Goal: Task Accomplishment & Management: Complete application form

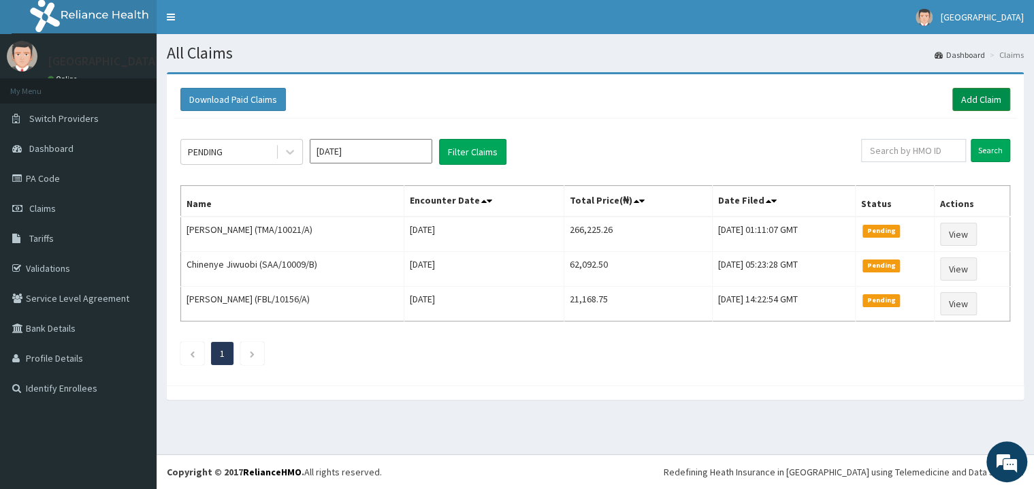
click at [977, 108] on link "Add Claim" at bounding box center [981, 99] width 58 height 23
click at [983, 89] on link "Add Claim" at bounding box center [981, 99] width 58 height 23
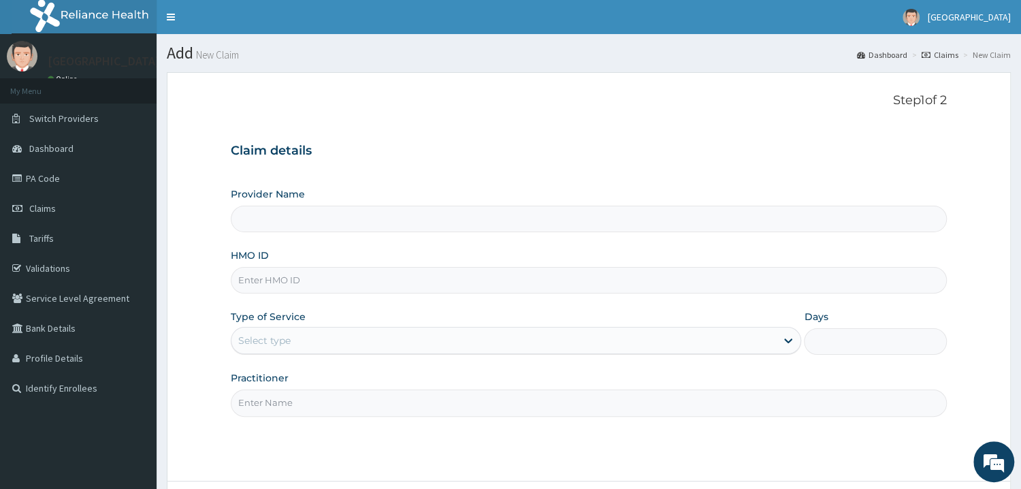
type input "Mother and Child Hospital - [GEOGRAPHIC_DATA]"
drag, startPoint x: 274, startPoint y: 282, endPoint x: 263, endPoint y: 263, distance: 21.9
click at [274, 282] on input "HMO ID" at bounding box center [589, 280] width 716 height 27
type input "PES/10034/E"
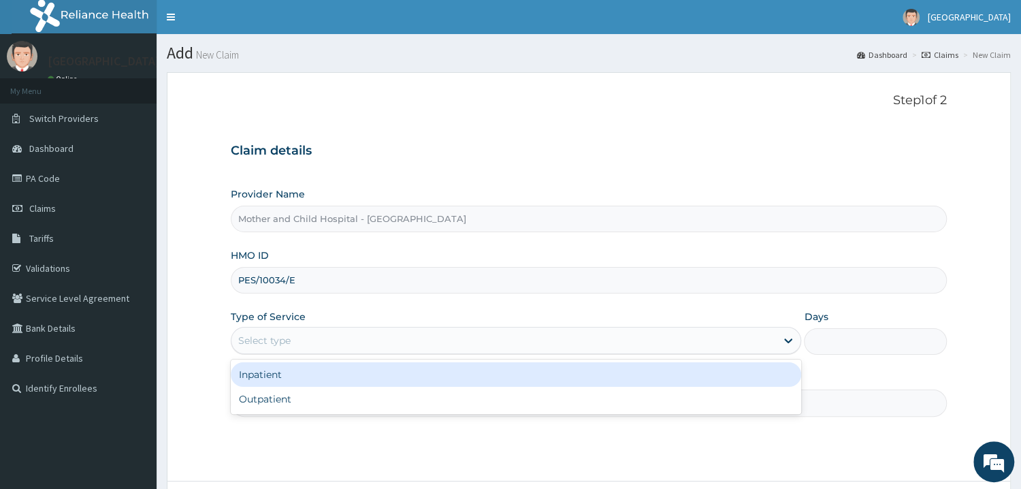
click at [291, 348] on div "Select type" at bounding box center [503, 340] width 545 height 22
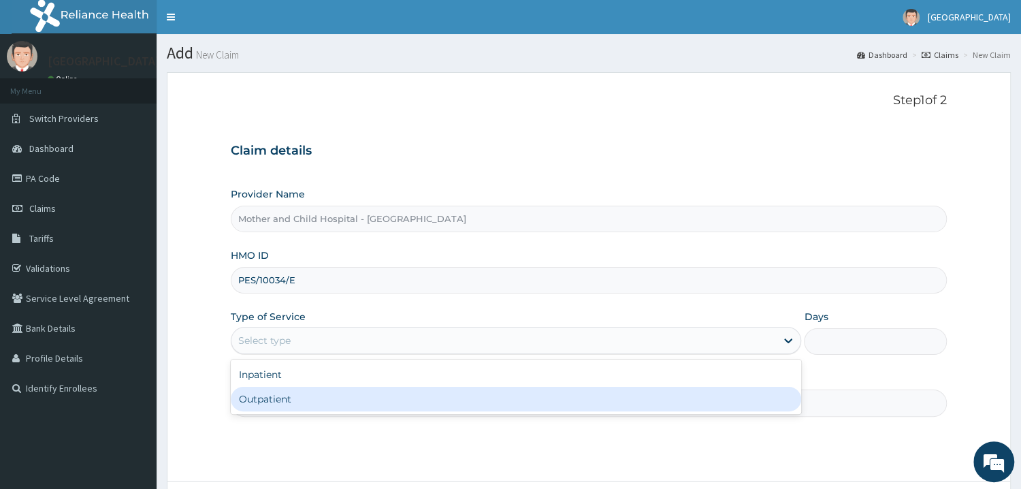
click at [262, 404] on div "Outpatient" at bounding box center [516, 399] width 571 height 24
type input "1"
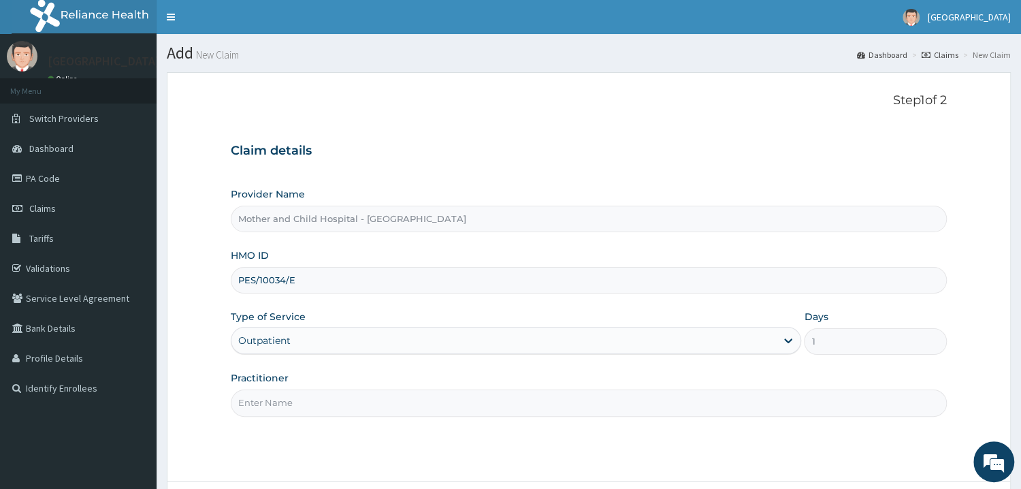
click at [261, 406] on input "Practitioner" at bounding box center [589, 402] width 716 height 27
click at [268, 399] on input "Practitioner" at bounding box center [589, 402] width 716 height 27
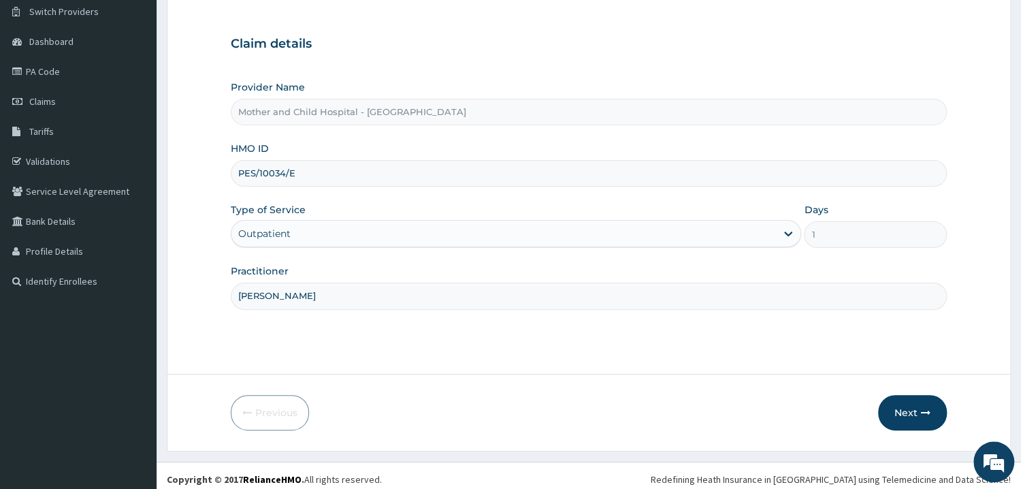
scroll to position [114, 0]
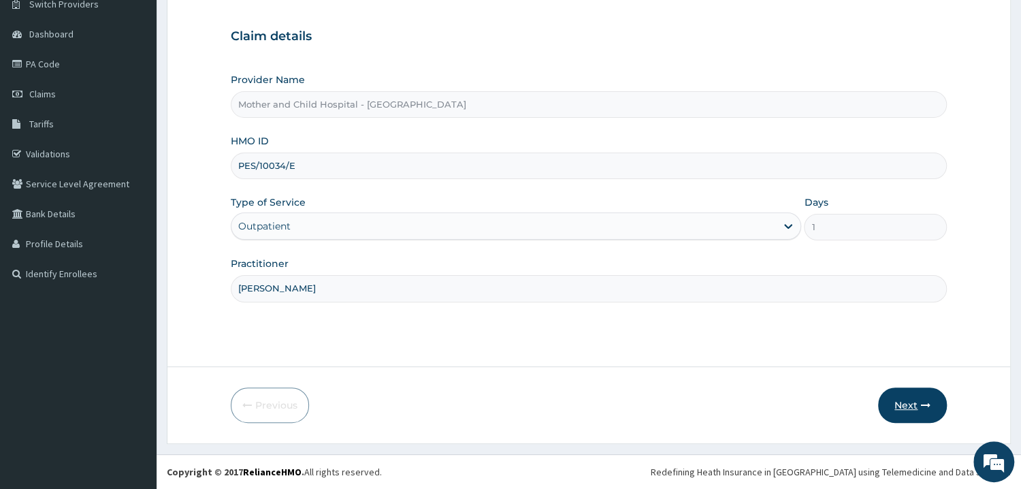
type input "DR UGWU"
click at [891, 405] on button "Next" at bounding box center [912, 404] width 69 height 35
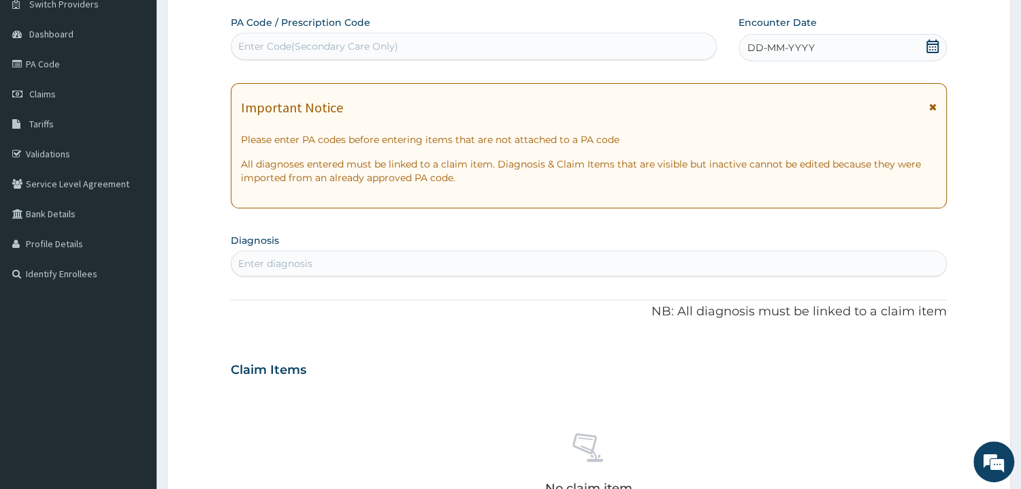
click at [304, 51] on div "Enter Code(Secondary Care Only)" at bounding box center [318, 46] width 160 height 14
paste input "2025 MEDICAL REPORT. RE: AYANDIJI FLOURISH ( 08168940223/2) THE ABOVE-NAMED ENR…"
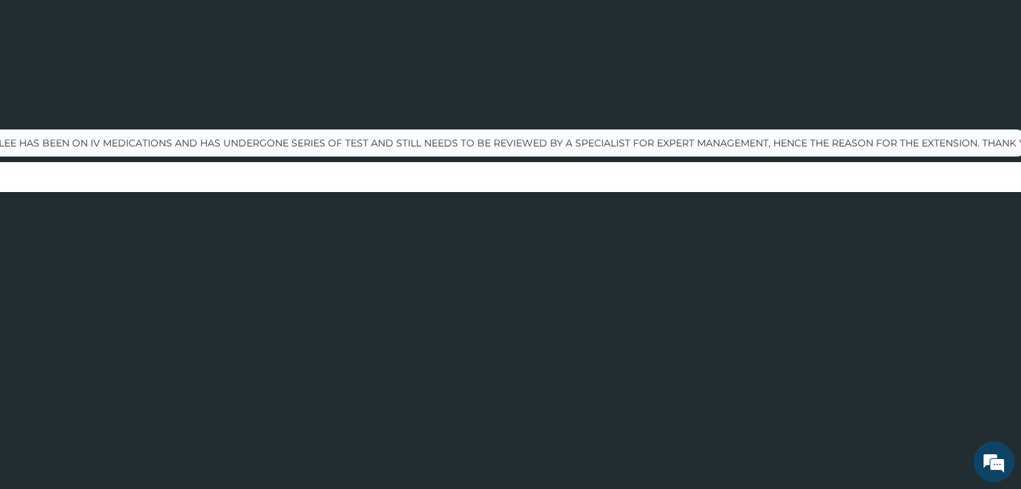
scroll to position [0, 0]
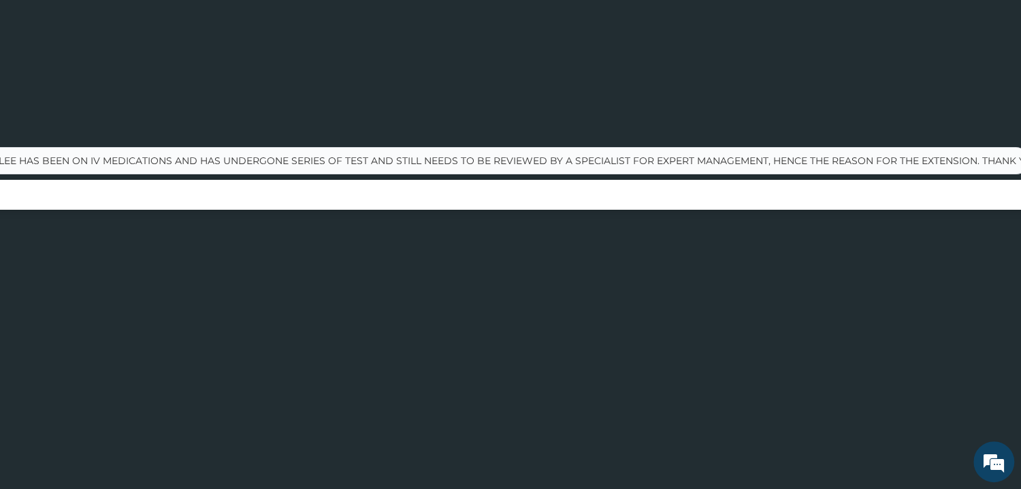
type input "2025 MEDICAL REPORT. RE: AYANDIJI FLOURISH ( 08168940223/2) THE ABOVE-NAMED ENR…"
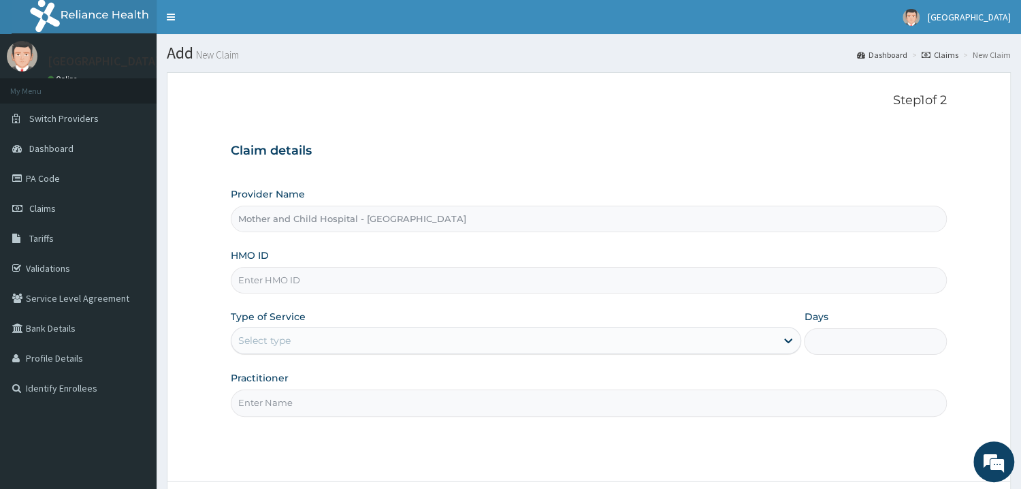
click at [259, 280] on input "HMO ID" at bounding box center [589, 280] width 716 height 27
type input "PES/10034/E"
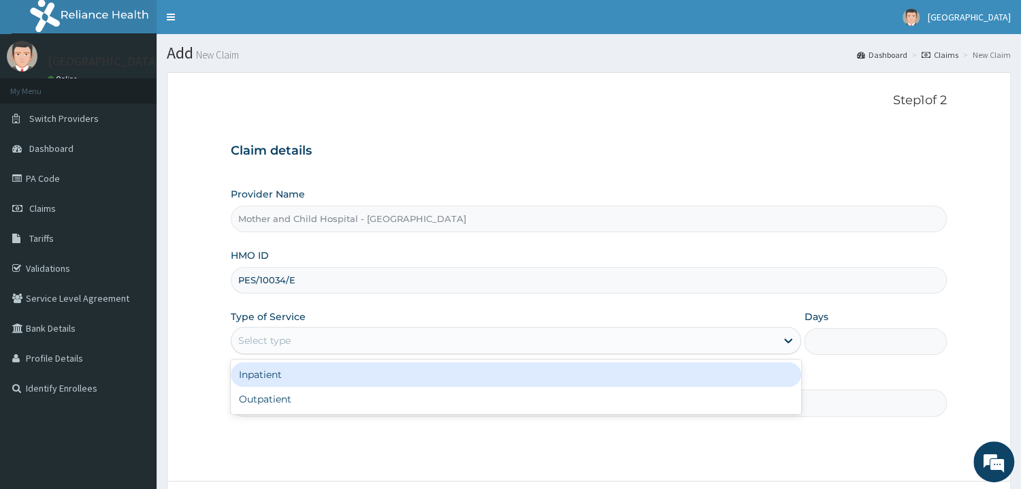
click at [263, 349] on div "Select type" at bounding box center [503, 340] width 545 height 22
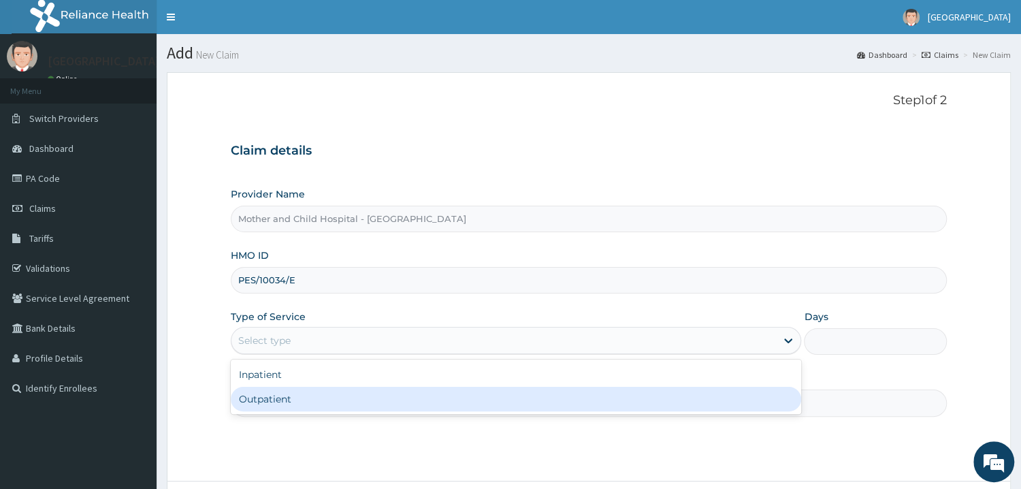
click at [260, 397] on div "Outpatient" at bounding box center [516, 399] width 571 height 24
type input "1"
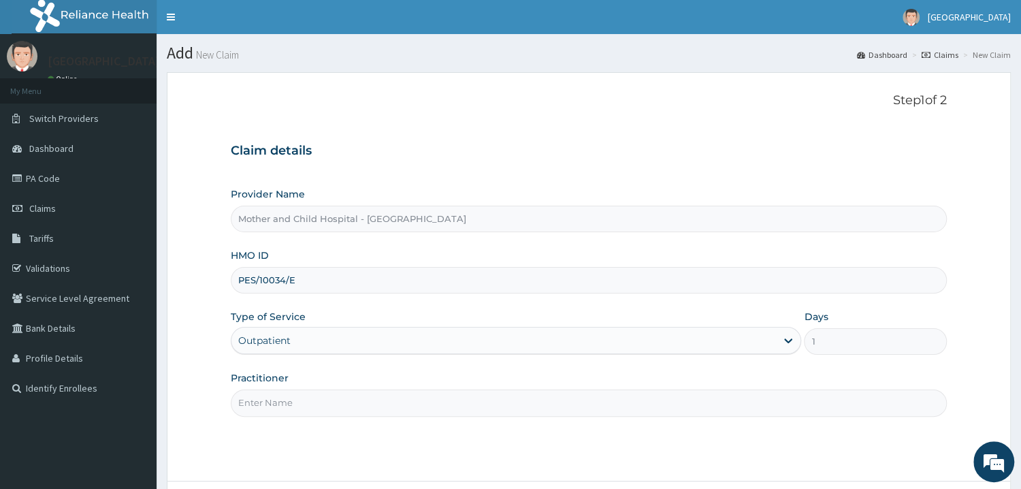
click at [269, 413] on input "Practitioner" at bounding box center [589, 402] width 716 height 27
click at [272, 408] on input "Practitioner" at bounding box center [589, 402] width 716 height 27
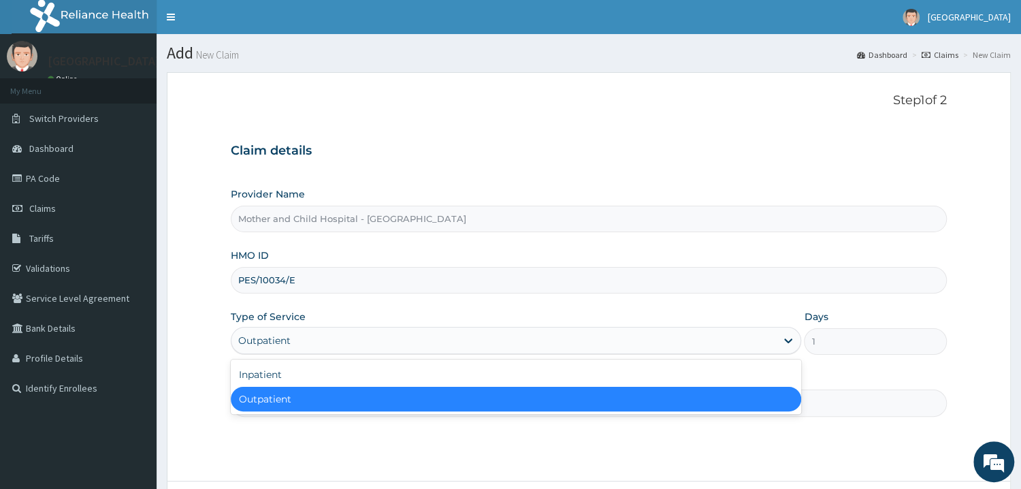
click at [280, 345] on div "Outpatient" at bounding box center [264, 340] width 52 height 14
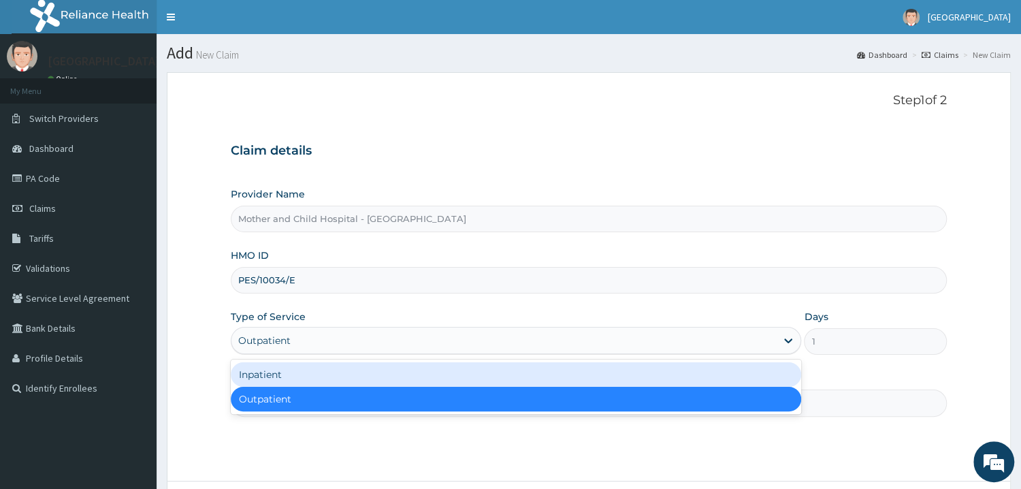
click at [280, 377] on div "Inpatient" at bounding box center [516, 374] width 571 height 24
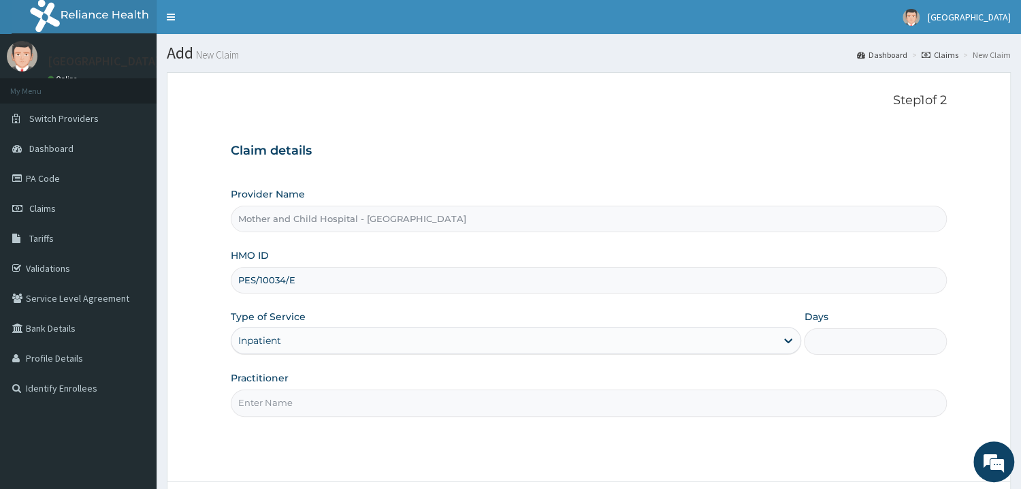
click at [278, 392] on input "Practitioner" at bounding box center [589, 402] width 716 height 27
click at [278, 404] on input "Practitioner" at bounding box center [589, 402] width 716 height 27
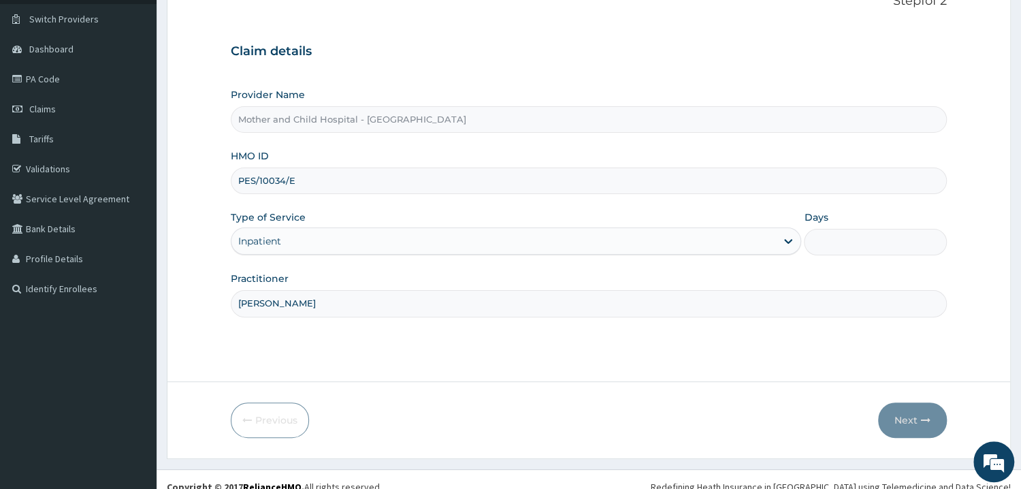
scroll to position [114, 0]
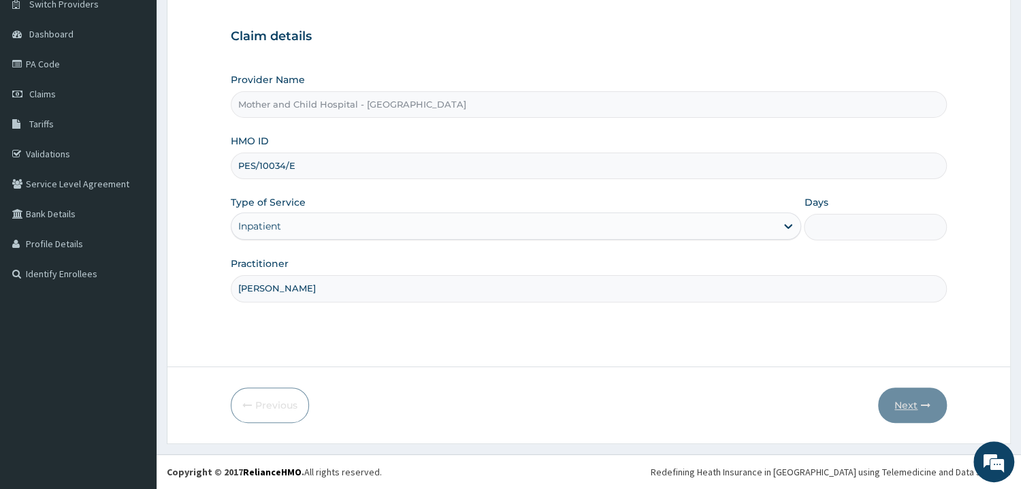
type input "DR UGWU"
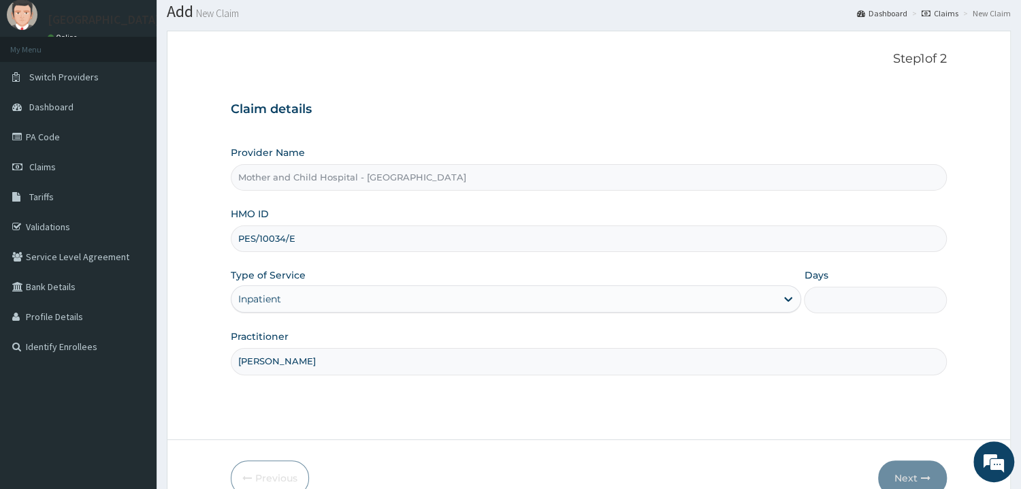
click at [873, 306] on input "Days" at bounding box center [875, 299] width 143 height 27
type input "1"
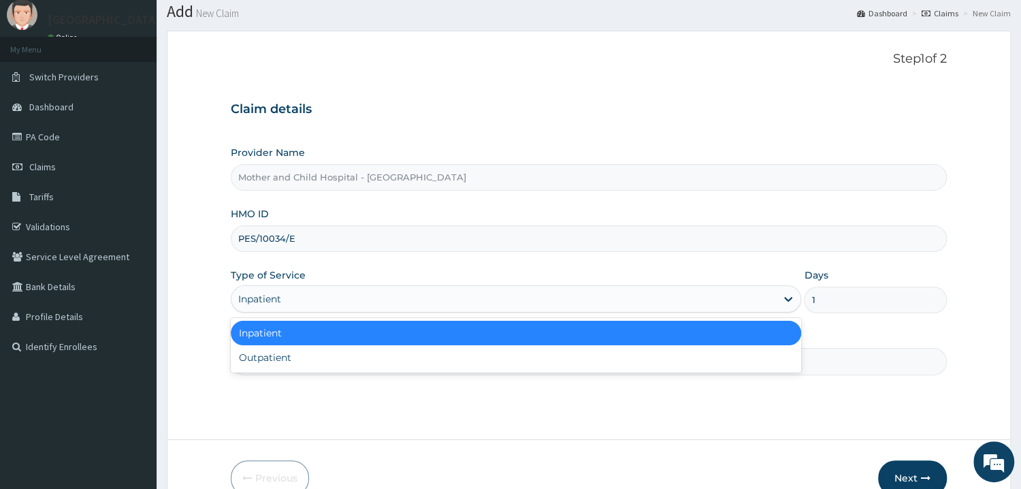
click at [299, 288] on div "Inpatient" at bounding box center [516, 298] width 571 height 27
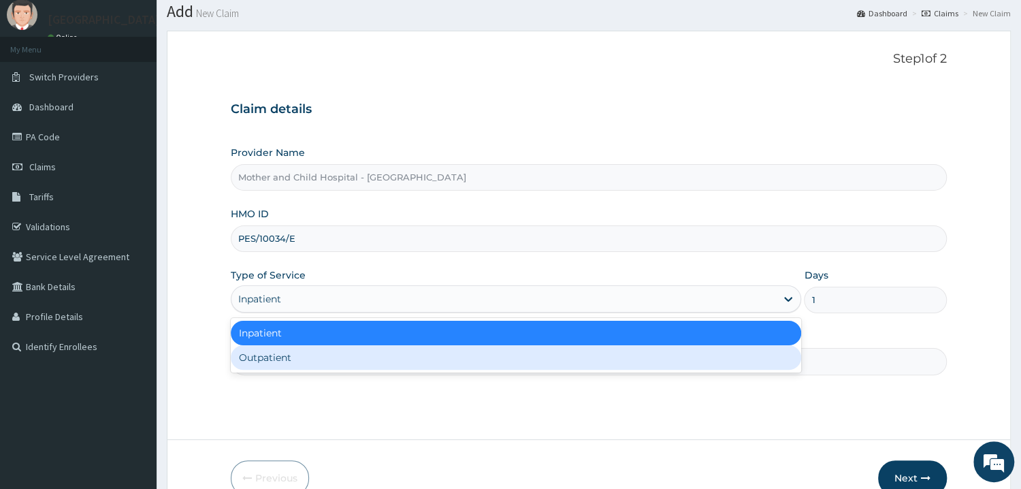
click at [273, 361] on div "Outpatient" at bounding box center [516, 357] width 571 height 24
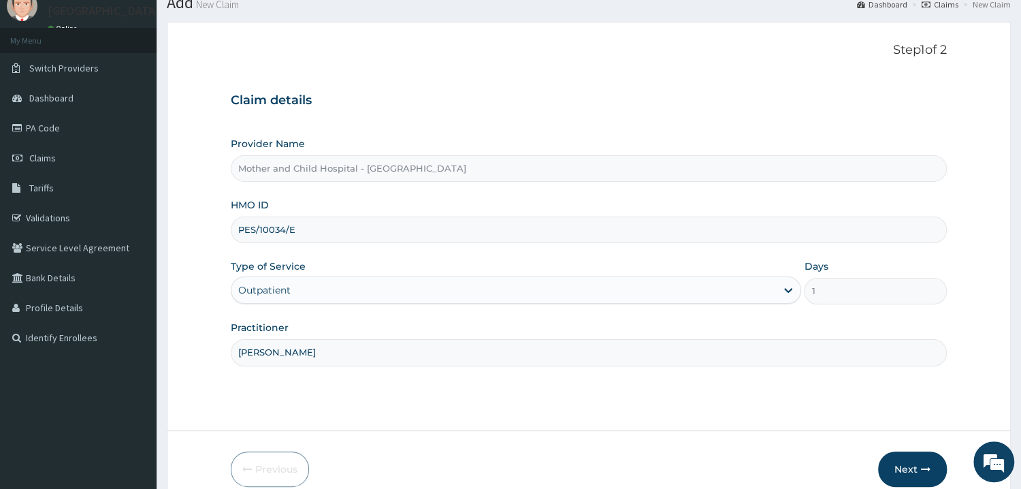
scroll to position [114, 0]
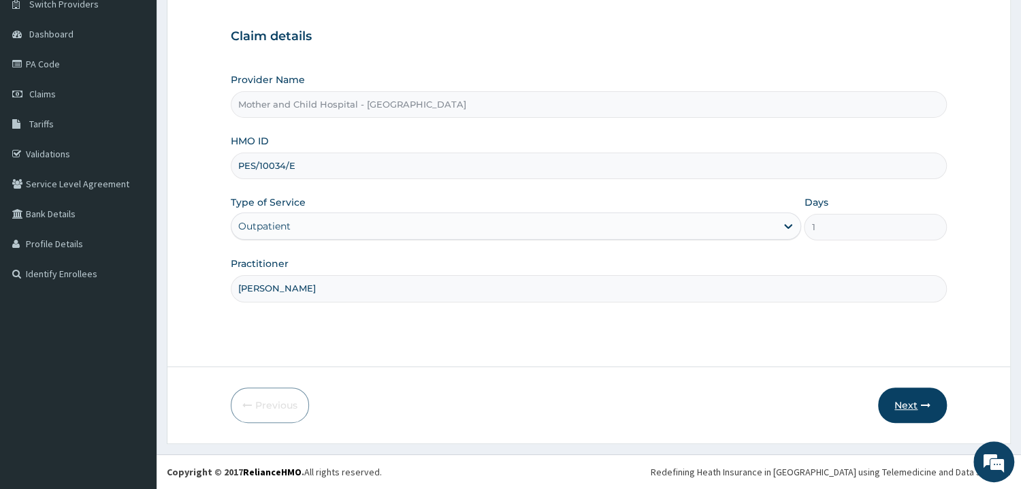
click at [893, 404] on button "Next" at bounding box center [912, 404] width 69 height 35
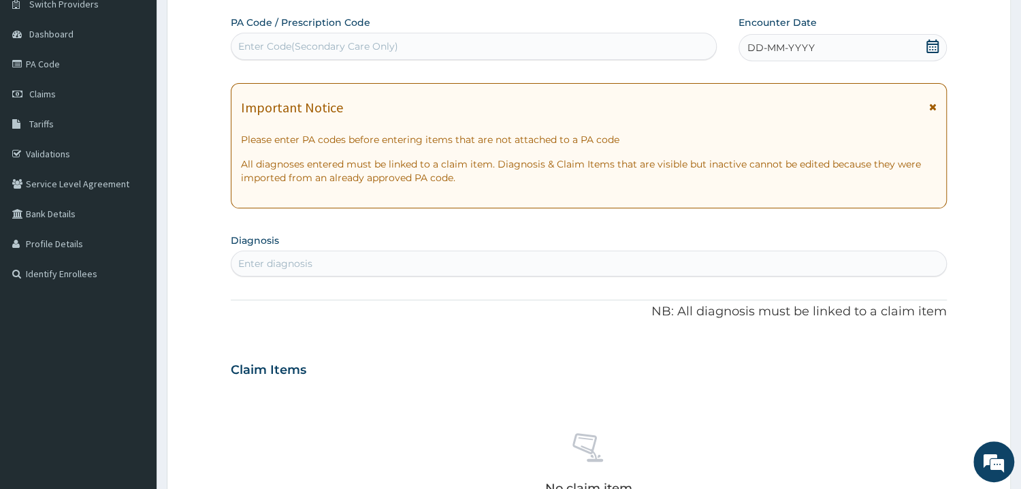
click at [265, 39] on div "Enter Code(Secondary Care Only)" at bounding box center [473, 46] width 485 height 22
paste input "2025 MEDICAL REPORT. RE: AYANDIJI FLOURISH ( 08168940223/2) THE ABOVE-NAMED ENR…"
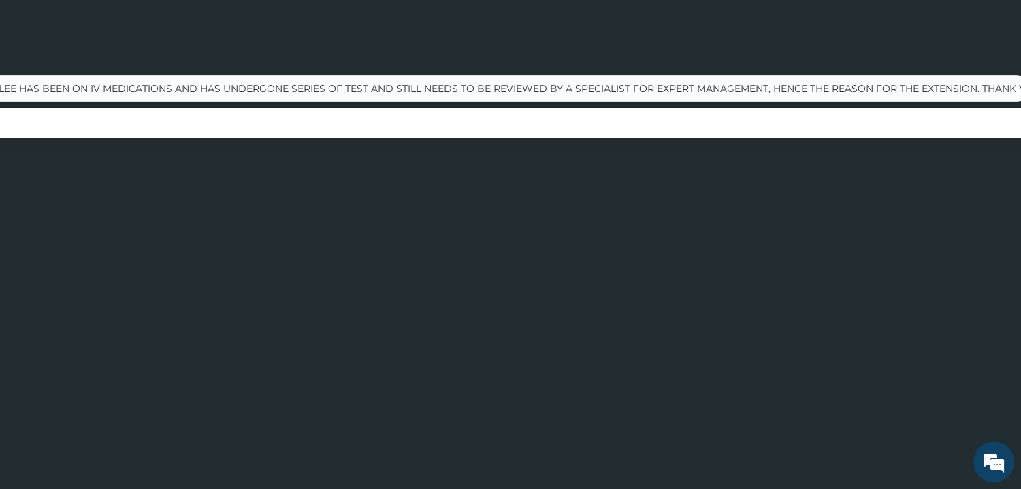
scroll to position [73, 0]
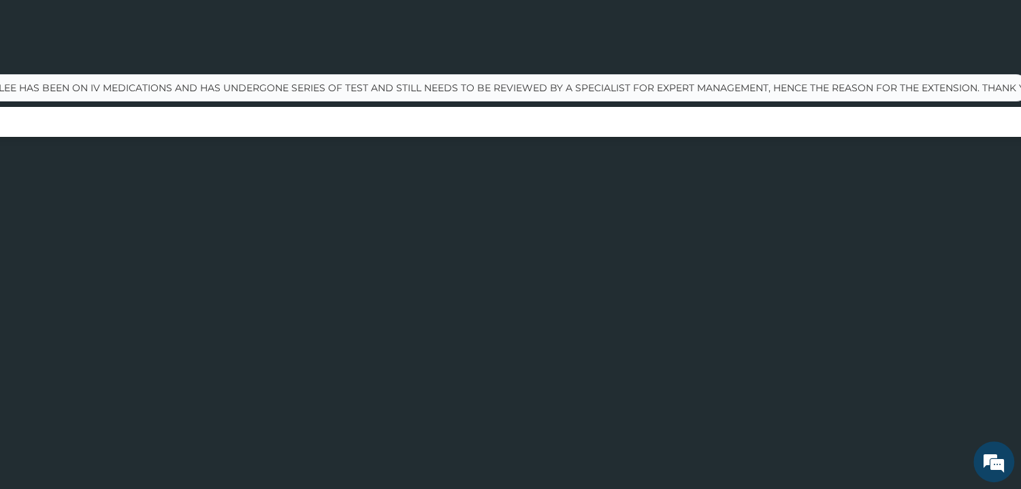
type input "2025 MEDICAL REPORT. RE: AYANDIJI FLOURISH ( 08168940223/2) THE ABOVE-NAMED ENR…"
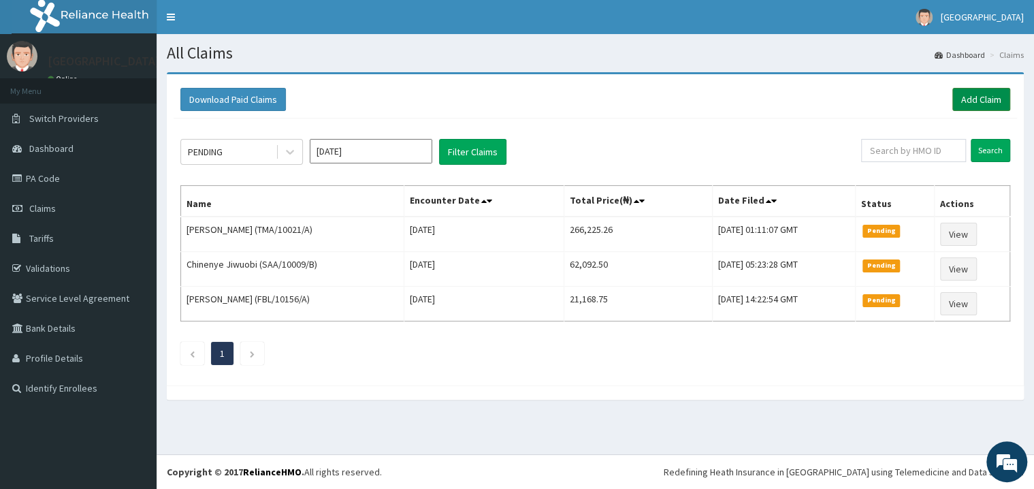
click at [985, 100] on link "Add Claim" at bounding box center [981, 99] width 58 height 23
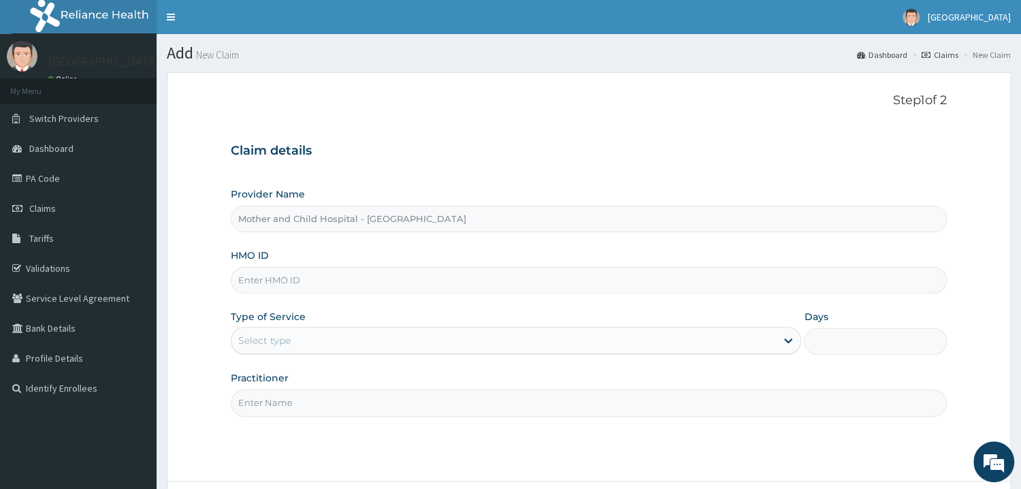
click at [273, 275] on input "HMO ID" at bounding box center [589, 280] width 716 height 27
type input "PES/10034/E"
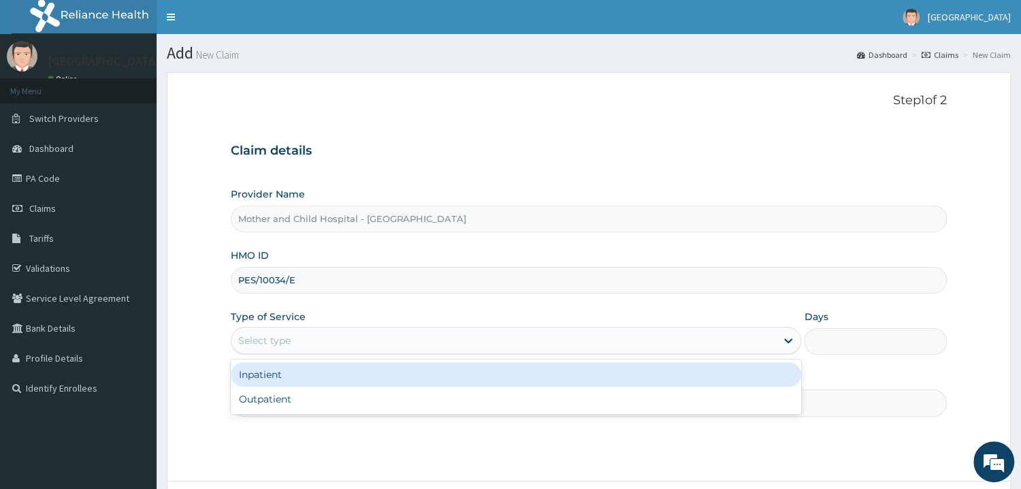
click at [268, 337] on div "Select type" at bounding box center [264, 340] width 52 height 14
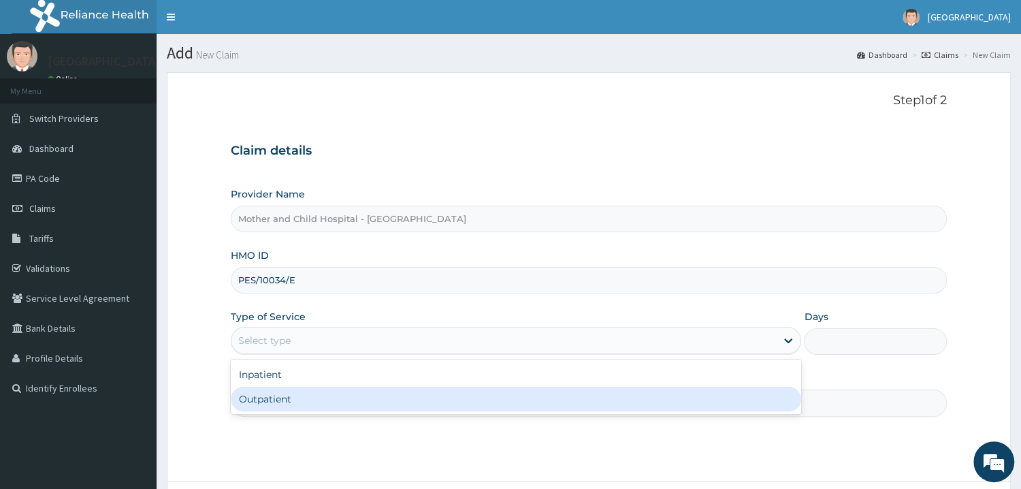
click at [257, 398] on div "Outpatient" at bounding box center [516, 399] width 571 height 24
type input "1"
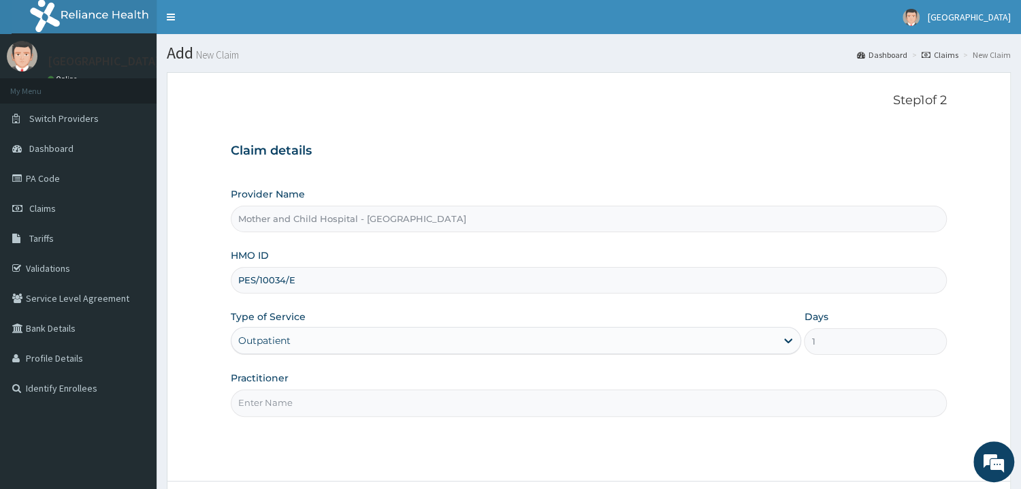
click at [267, 403] on input "Practitioner" at bounding box center [589, 402] width 716 height 27
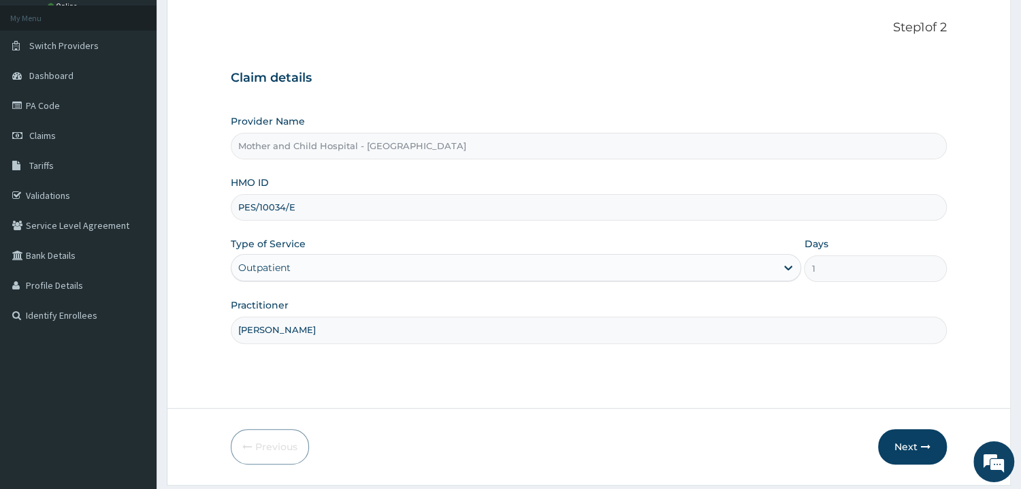
scroll to position [114, 0]
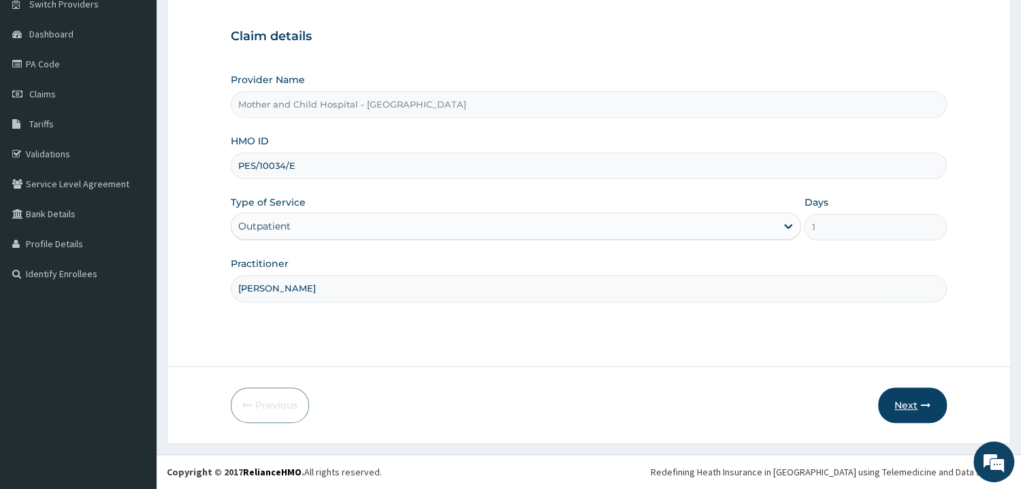
type input "DR UGWU"
click at [902, 403] on button "Next" at bounding box center [912, 404] width 69 height 35
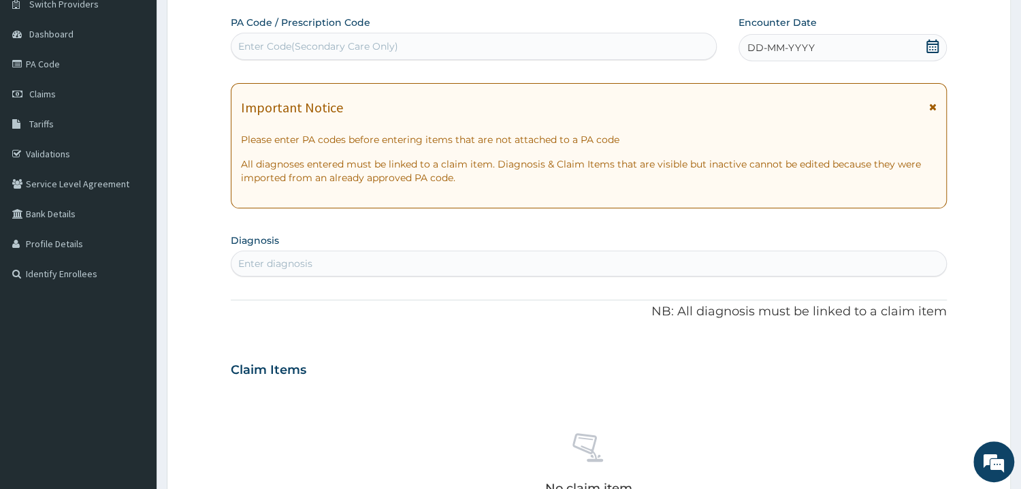
click at [291, 39] on div "Enter Code(Secondary Care Only)" at bounding box center [473, 46] width 485 height 22
click at [278, 48] on div "Enter Code(Secondary Care Only)" at bounding box center [318, 46] width 160 height 14
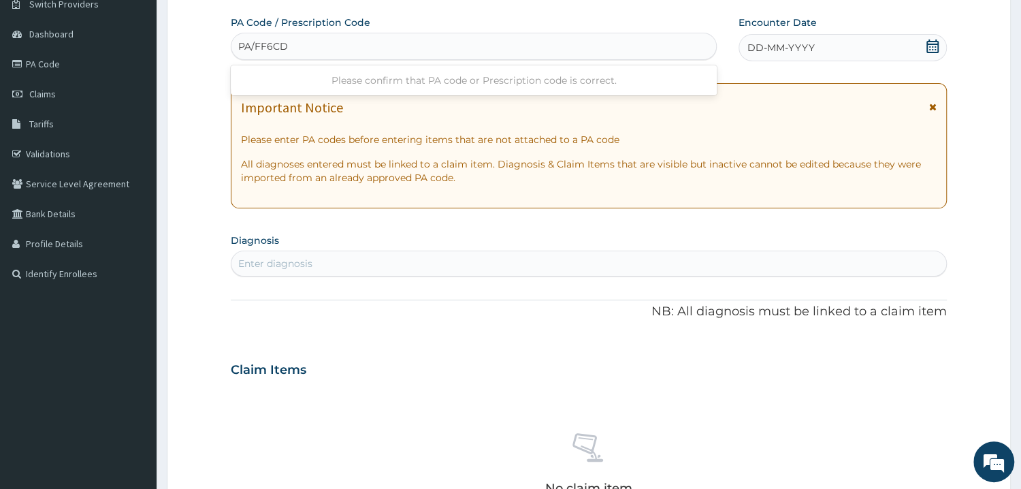
type input "PA/FF6CDD"
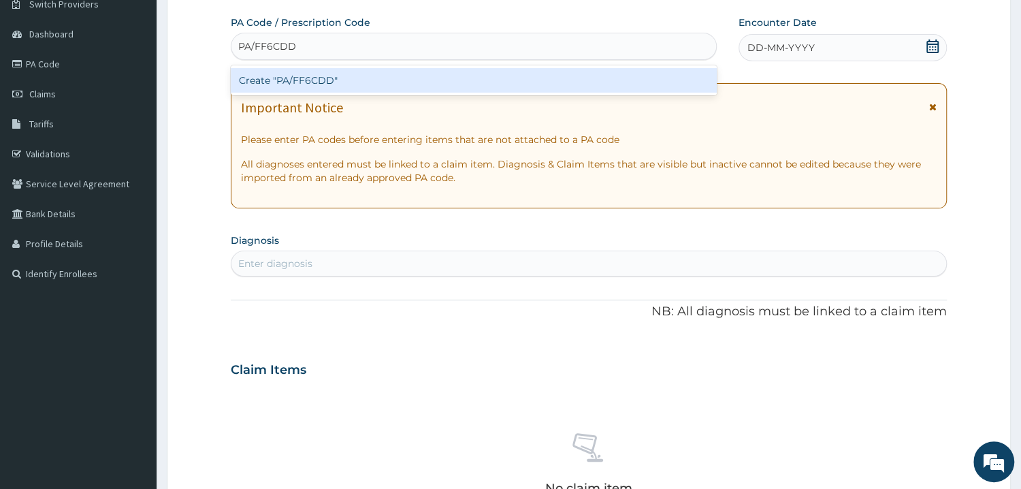
click at [302, 78] on div "Create "PA/FF6CDD"" at bounding box center [474, 80] width 486 height 24
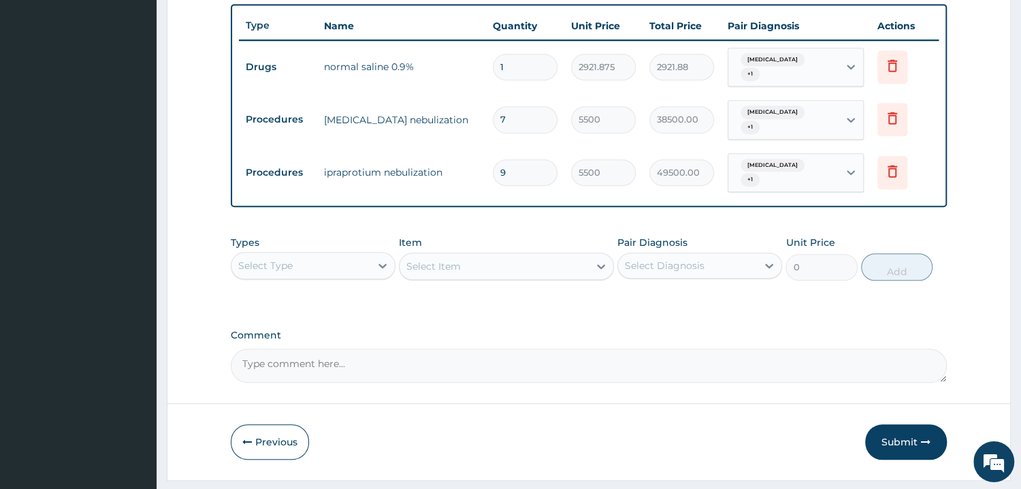
scroll to position [520, 0]
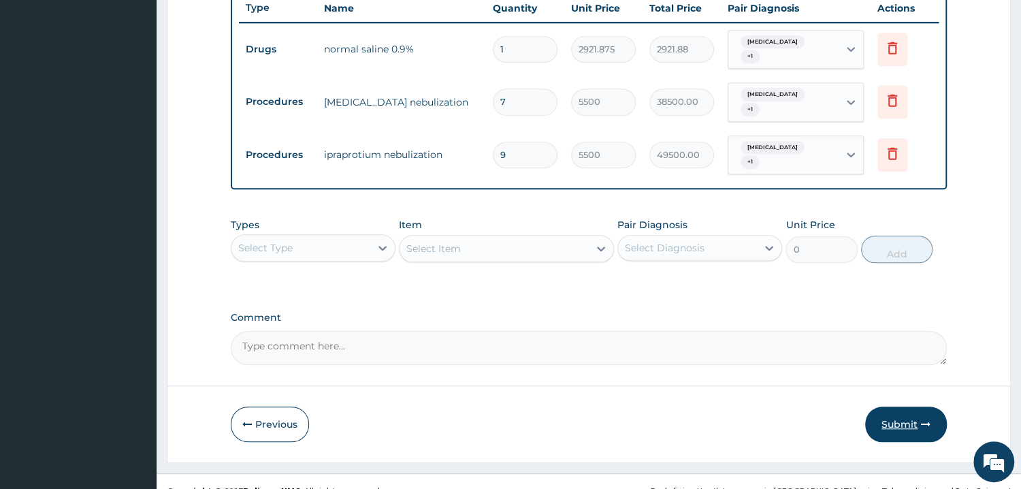
click at [912, 406] on button "Submit" at bounding box center [906, 423] width 82 height 35
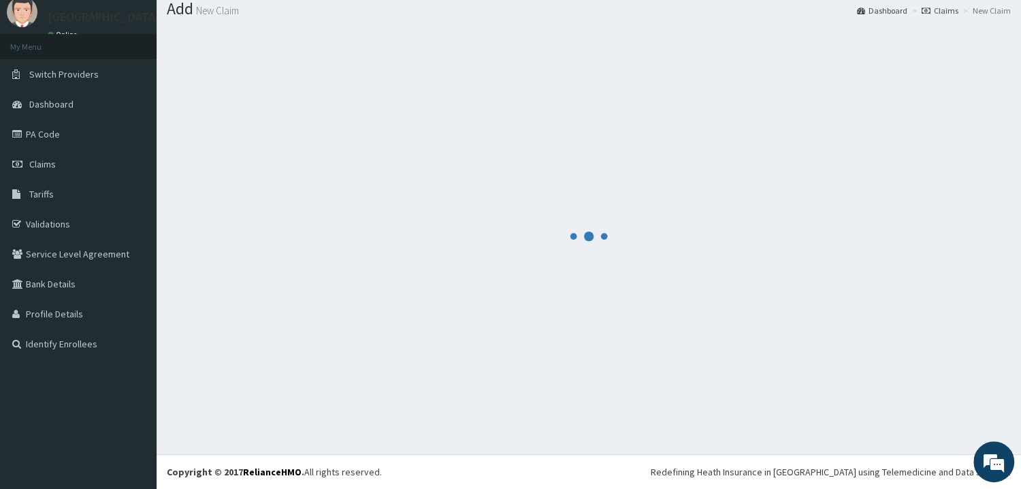
scroll to position [44, 0]
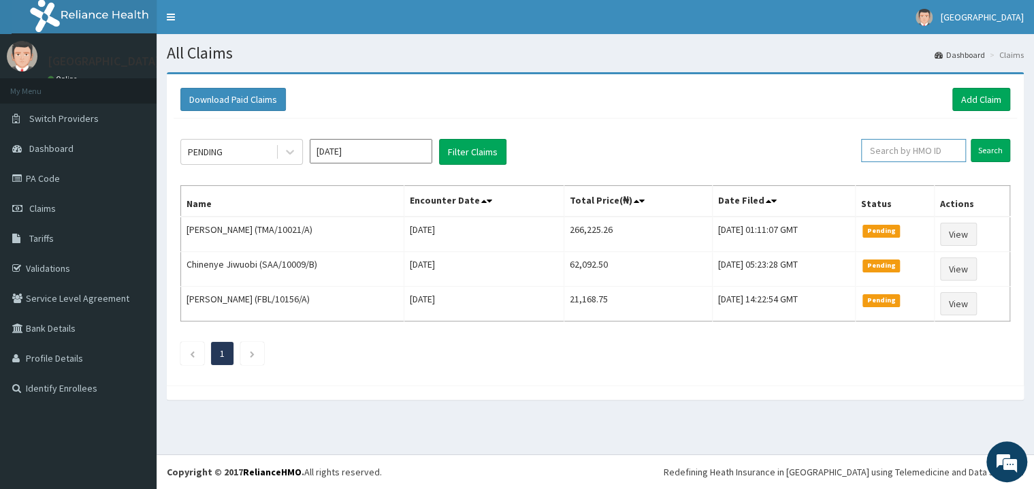
click at [921, 156] on input "text" at bounding box center [913, 150] width 105 height 23
type input "PES/10034/E"
click at [1001, 147] on input "Search" at bounding box center [989, 150] width 39 height 23
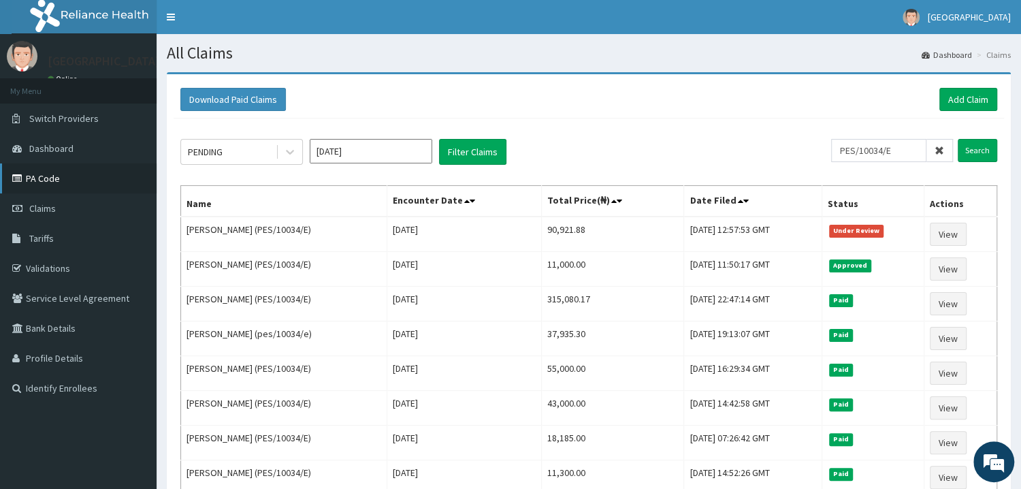
click at [59, 177] on link "PA Code" at bounding box center [78, 178] width 157 height 30
